Goal: Information Seeking & Learning: Learn about a topic

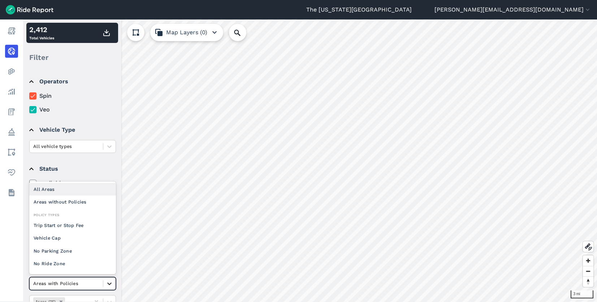
click at [106, 284] on icon at bounding box center [109, 283] width 7 height 7
click at [63, 189] on div "All Areas" at bounding box center [72, 189] width 87 height 13
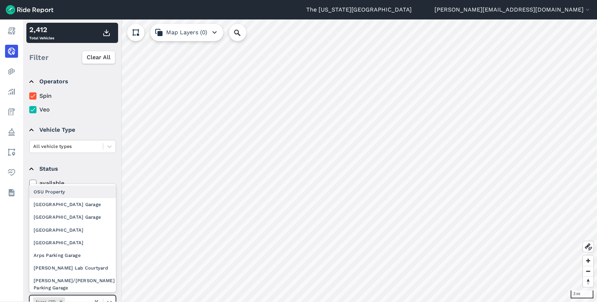
click at [109, 300] on icon at bounding box center [109, 302] width 7 height 7
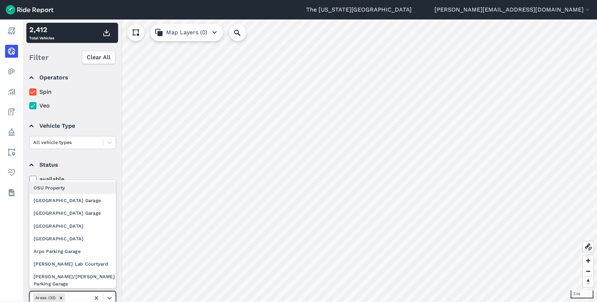
click at [81, 191] on div "OSU Property" at bounding box center [72, 188] width 87 height 13
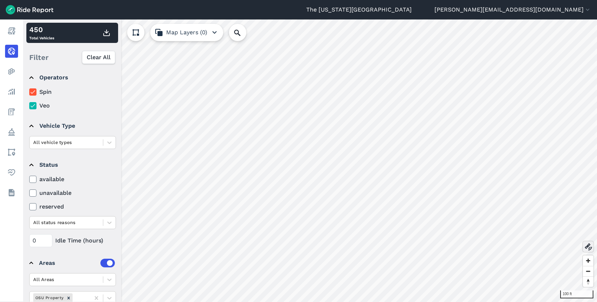
click at [589, 245] on icon at bounding box center [588, 247] width 9 height 9
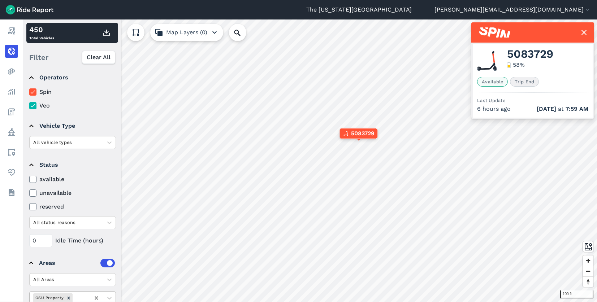
drag, startPoint x: 69, startPoint y: 298, endPoint x: 100, endPoint y: 298, distance: 30.7
click at [69, 298] on icon "Remove OSU Property" at bounding box center [68, 298] width 5 height 5
click at [107, 298] on icon at bounding box center [109, 298] width 7 height 7
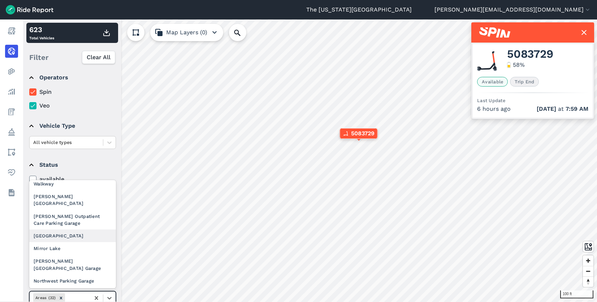
scroll to position [145, 0]
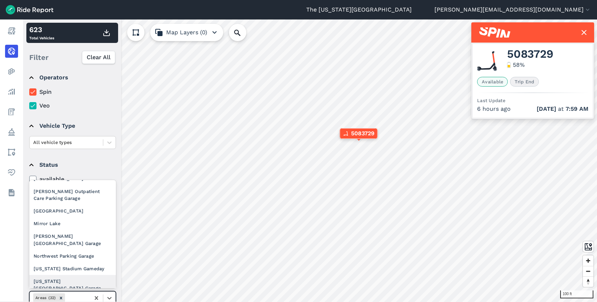
click at [68, 275] on div "[US_STATE] [GEOGRAPHIC_DATA] Garage" at bounding box center [72, 285] width 87 height 20
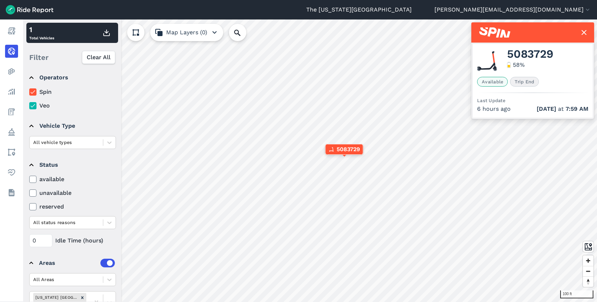
click at [583, 31] on use at bounding box center [584, 32] width 5 height 5
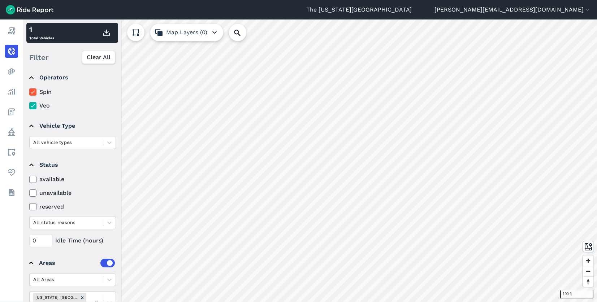
click at [83, 299] on icon "Remove Ohio Union North Parking Garage" at bounding box center [82, 298] width 3 height 3
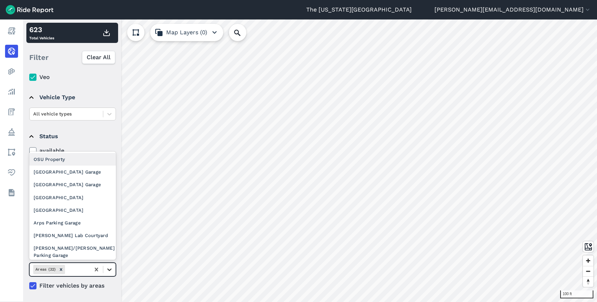
click at [107, 272] on icon at bounding box center [109, 269] width 7 height 7
click at [73, 156] on div "OSU Property" at bounding box center [72, 159] width 87 height 13
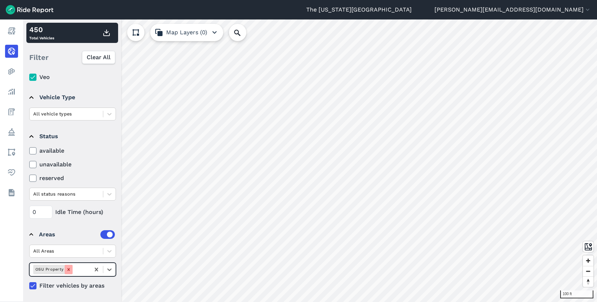
click at [68, 270] on icon "Remove OSU Property" at bounding box center [69, 270] width 3 height 3
drag, startPoint x: 108, startPoint y: 254, endPoint x: 102, endPoint y: 250, distance: 7.0
click at [108, 254] on icon at bounding box center [109, 251] width 7 height 7
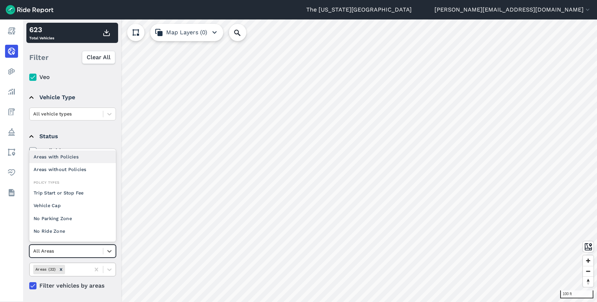
click at [83, 157] on div "Areas with Policies" at bounding box center [72, 157] width 87 height 13
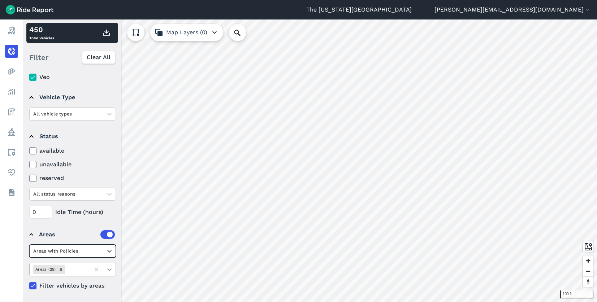
click at [110, 269] on icon at bounding box center [109, 269] width 7 height 7
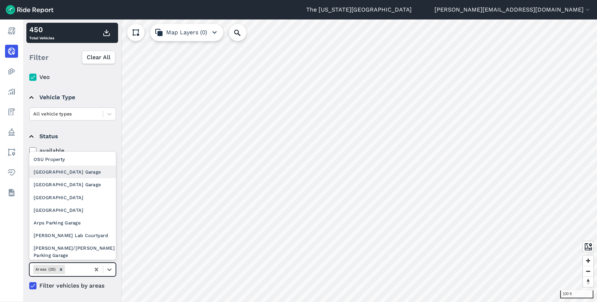
click at [61, 171] on div "[GEOGRAPHIC_DATA] Garage" at bounding box center [72, 172] width 87 height 13
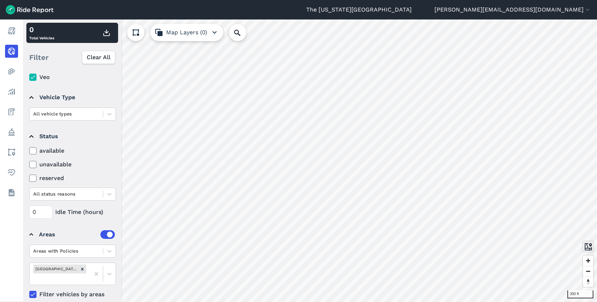
click at [587, 245] on icon at bounding box center [588, 247] width 9 height 9
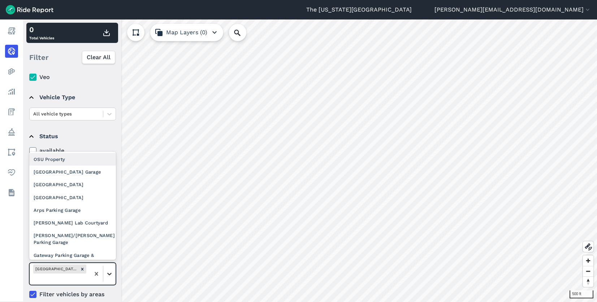
click at [110, 273] on icon at bounding box center [109, 274] width 7 height 7
click at [73, 172] on div "[GEOGRAPHIC_DATA] Garage" at bounding box center [72, 172] width 87 height 13
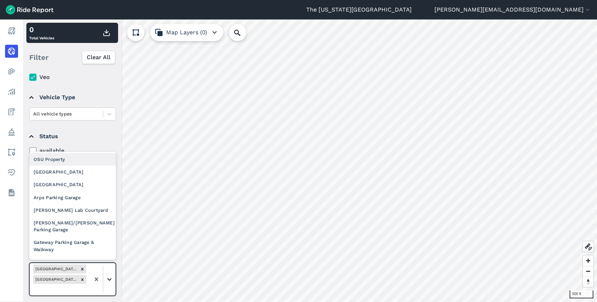
click at [110, 283] on icon at bounding box center [109, 279] width 7 height 7
click at [77, 175] on div "[GEOGRAPHIC_DATA]" at bounding box center [72, 172] width 87 height 13
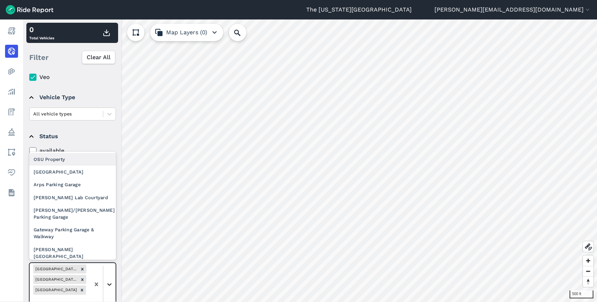
click at [111, 287] on icon at bounding box center [109, 284] width 7 height 7
click at [83, 175] on div "[GEOGRAPHIC_DATA]" at bounding box center [72, 172] width 87 height 13
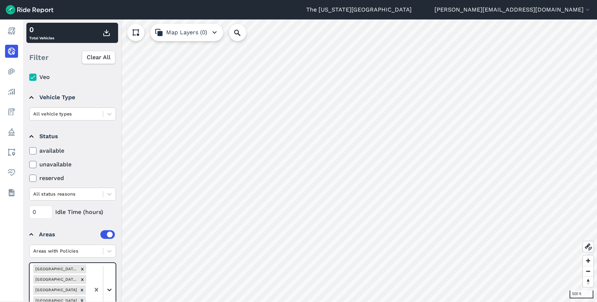
click at [112, 289] on icon at bounding box center [109, 290] width 7 height 7
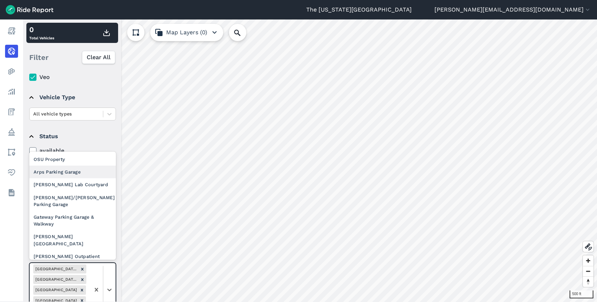
click at [88, 176] on div "Arps Parking Garage" at bounding box center [72, 172] width 87 height 13
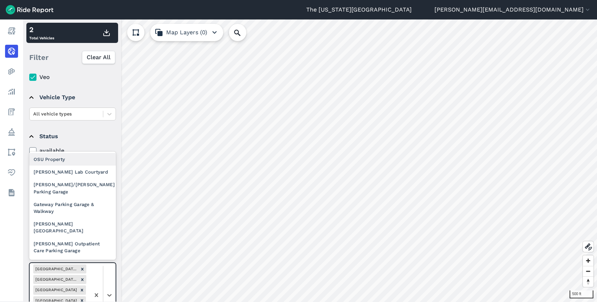
drag, startPoint x: 111, startPoint y: 287, endPoint x: 113, endPoint y: 269, distance: 18.6
click at [111, 287] on div at bounding box center [103, 295] width 26 height 64
click at [82, 169] on div "[PERSON_NAME] Lab Courtyard" at bounding box center [72, 172] width 87 height 13
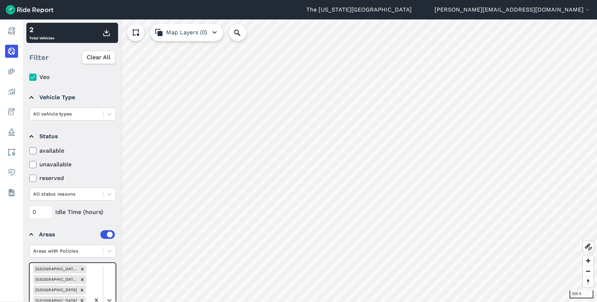
drag, startPoint x: 108, startPoint y: 283, endPoint x: 106, endPoint y: 270, distance: 13.3
click at [109, 283] on div at bounding box center [103, 300] width 26 height 74
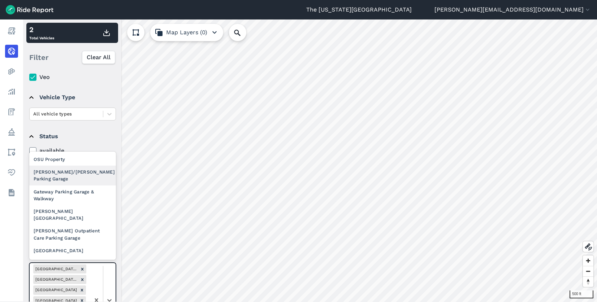
click at [86, 174] on div "[PERSON_NAME]/[PERSON_NAME] Parking Garage" at bounding box center [72, 176] width 87 height 20
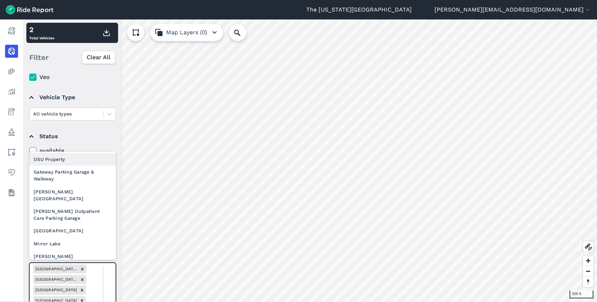
click at [110, 282] on div at bounding box center [103, 305] width 26 height 85
click at [73, 173] on div "Gateway Parking Garage & Walkway" at bounding box center [72, 176] width 87 height 20
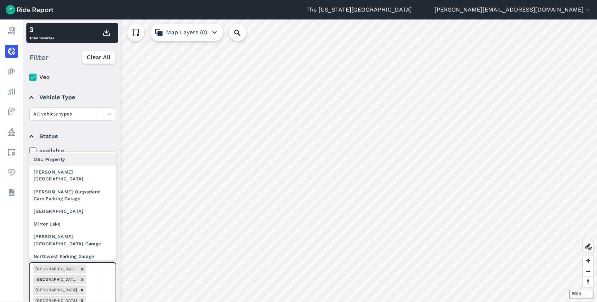
drag, startPoint x: 112, startPoint y: 278, endPoint x: 106, endPoint y: 265, distance: 15.0
click at [77, 175] on div "[PERSON_NAME][GEOGRAPHIC_DATA]" at bounding box center [72, 176] width 87 height 20
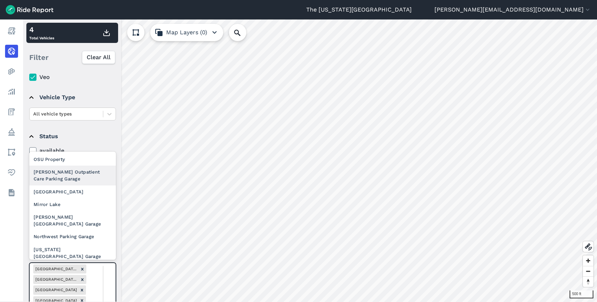
click at [70, 176] on div "[PERSON_NAME] Outpatient Care Parking Garage" at bounding box center [72, 176] width 87 height 20
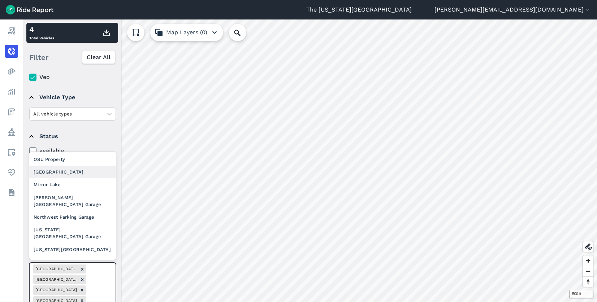
click at [80, 175] on div "[GEOGRAPHIC_DATA]" at bounding box center [72, 172] width 87 height 13
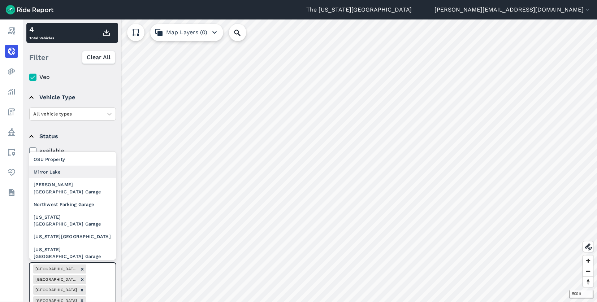
click at [80, 175] on div "Mirror Lake" at bounding box center [72, 172] width 87 height 13
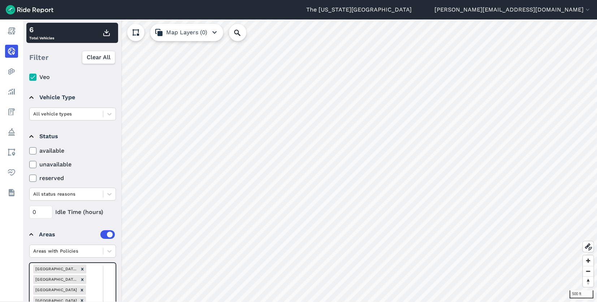
drag, startPoint x: 112, startPoint y: 279, endPoint x: 112, endPoint y: 275, distance: 4.0
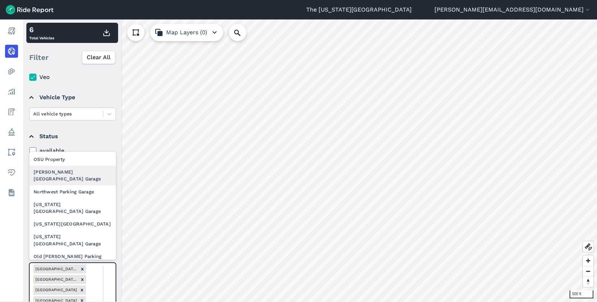
click at [84, 175] on div "[PERSON_NAME][GEOGRAPHIC_DATA] Garage" at bounding box center [72, 176] width 87 height 20
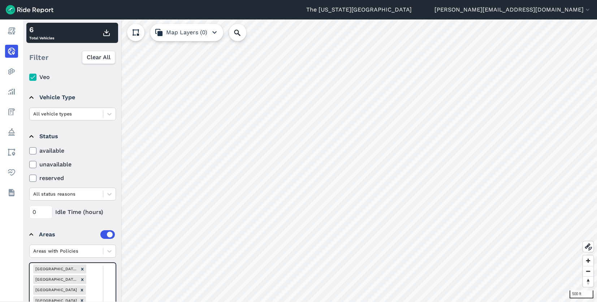
drag, startPoint x: 108, startPoint y: 282, endPoint x: 107, endPoint y: 271, distance: 10.9
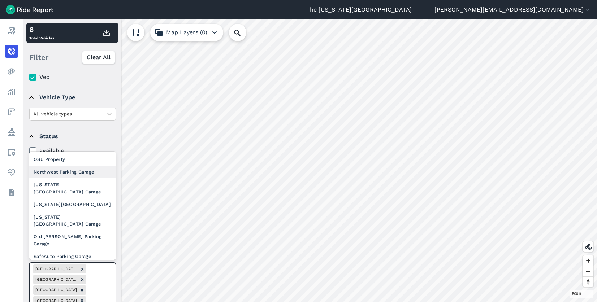
click at [76, 176] on div "Northwest Parking Garage" at bounding box center [72, 172] width 87 height 13
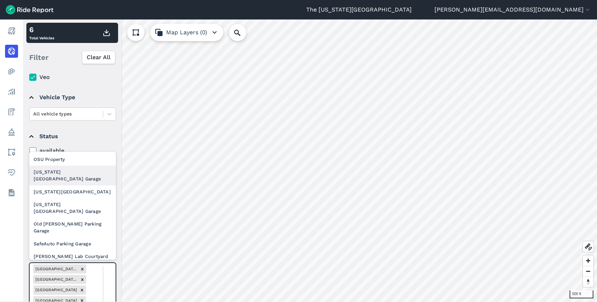
click at [86, 173] on div "[US_STATE] [GEOGRAPHIC_DATA] Garage" at bounding box center [72, 176] width 87 height 20
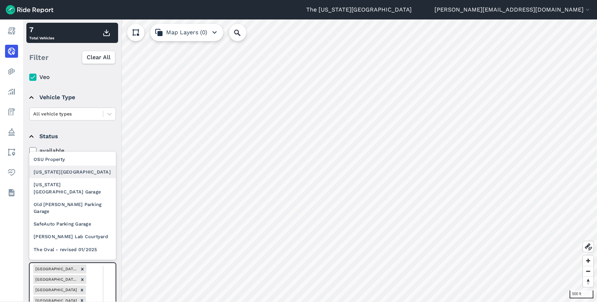
click at [70, 173] on div "[US_STATE][GEOGRAPHIC_DATA]" at bounding box center [72, 172] width 87 height 13
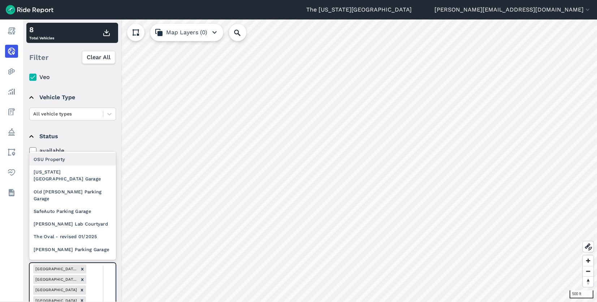
drag, startPoint x: 108, startPoint y: 282, endPoint x: 102, endPoint y: 248, distance: 34.6
click at [86, 177] on div "[US_STATE] [GEOGRAPHIC_DATA] Garage" at bounding box center [72, 176] width 87 height 20
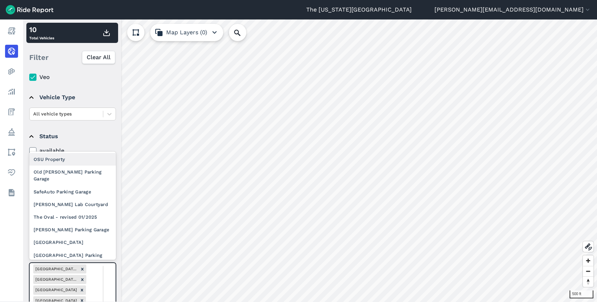
drag, startPoint x: 108, startPoint y: 283, endPoint x: 93, endPoint y: 248, distance: 39.2
click at [74, 176] on div "Old [PERSON_NAME] Parking Garage" at bounding box center [72, 176] width 87 height 20
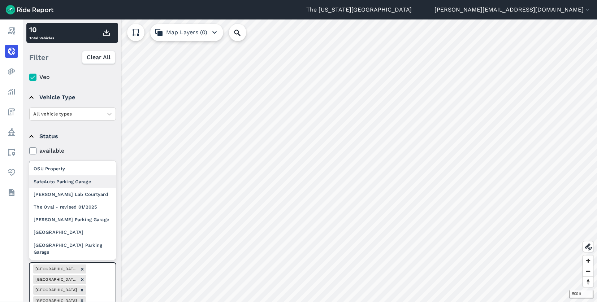
click at [73, 180] on div "SafeAuto Parking Garage" at bounding box center [72, 182] width 87 height 13
drag, startPoint x: 106, startPoint y: 282, endPoint x: 107, endPoint y: 248, distance: 33.6
click at [86, 197] on div "[PERSON_NAME] Lab Courtyard" at bounding box center [72, 194] width 87 height 13
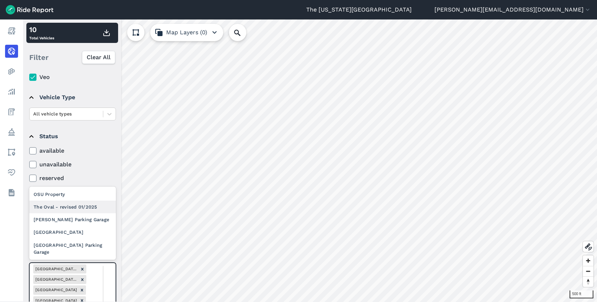
click at [84, 205] on div "The Oval - revised 01/2025" at bounding box center [72, 207] width 87 height 13
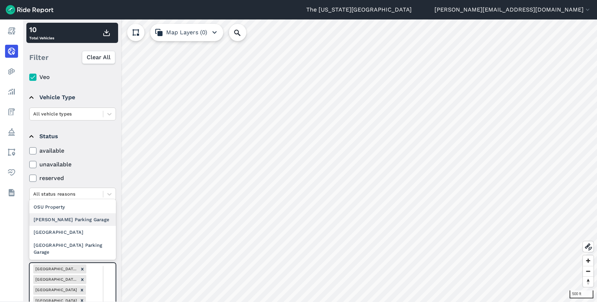
click at [86, 219] on div "[PERSON_NAME] Parking Garage" at bounding box center [72, 220] width 87 height 13
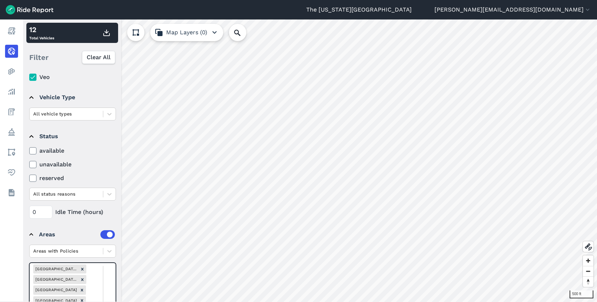
click at [85, 236] on div "[GEOGRAPHIC_DATA]" at bounding box center [72, 232] width 87 height 13
click at [83, 244] on div "[GEOGRAPHIC_DATA] Parking Garage" at bounding box center [72, 249] width 87 height 20
